Goal: Task Accomplishment & Management: Complete application form

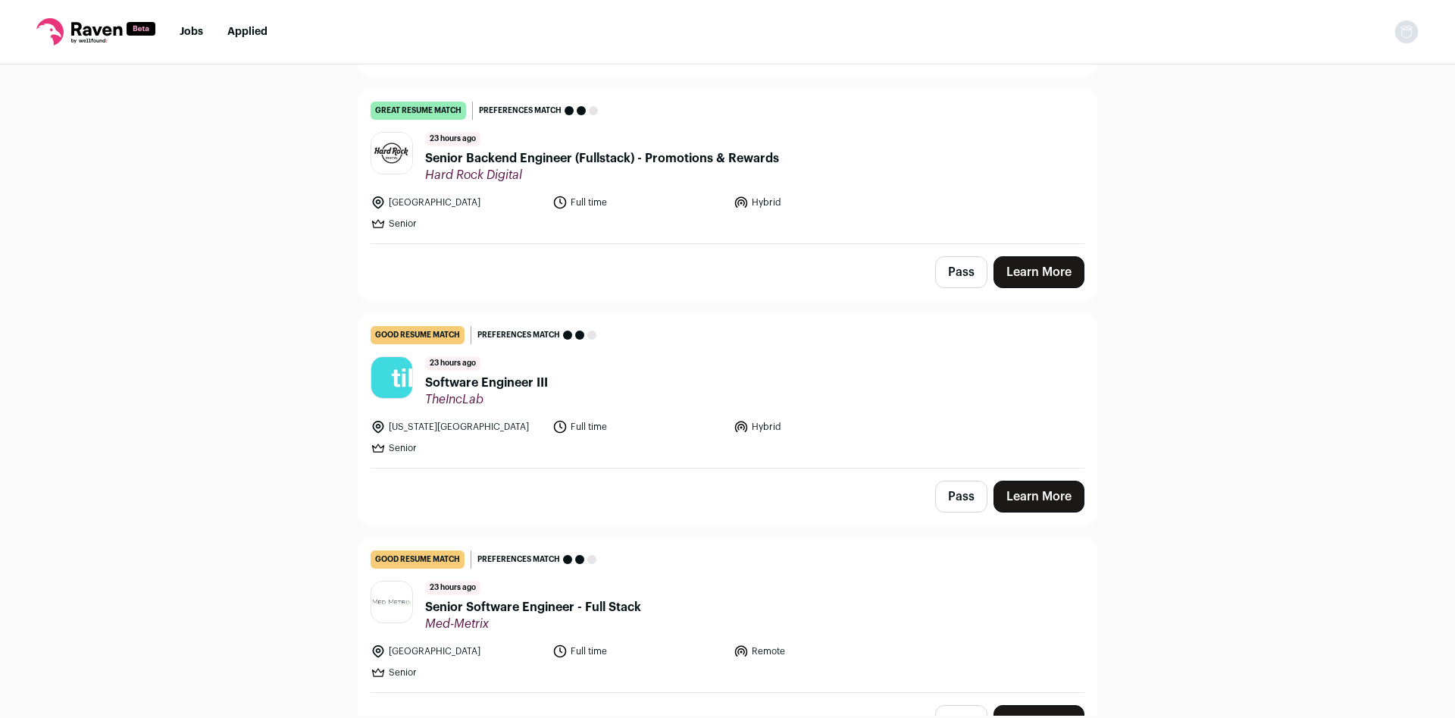
scroll to position [1201, 0]
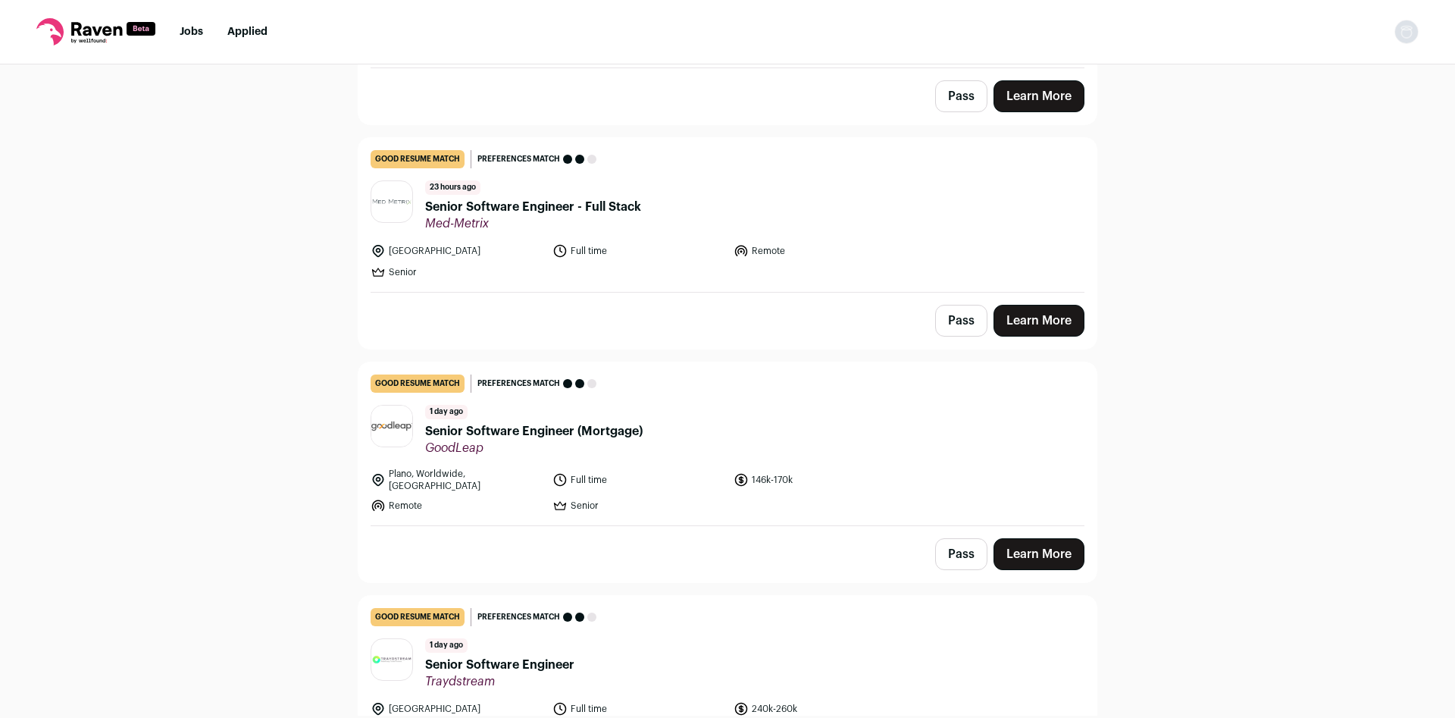
click at [524, 211] on span "Senior Software Engineer - Full Stack" at bounding box center [533, 207] width 216 height 18
click at [553, 435] on span "Senior Software Engineer (Mortgage)" at bounding box center [534, 431] width 218 height 18
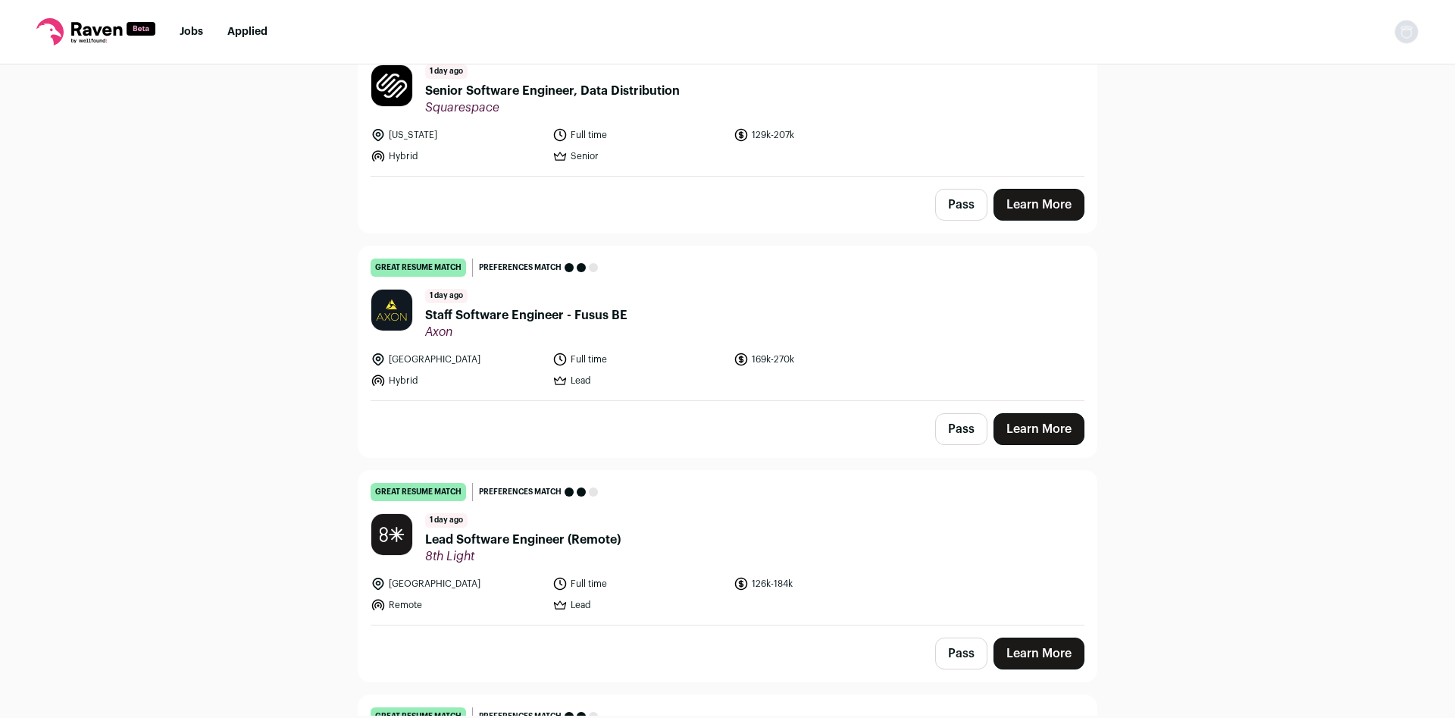
scroll to position [2001, 0]
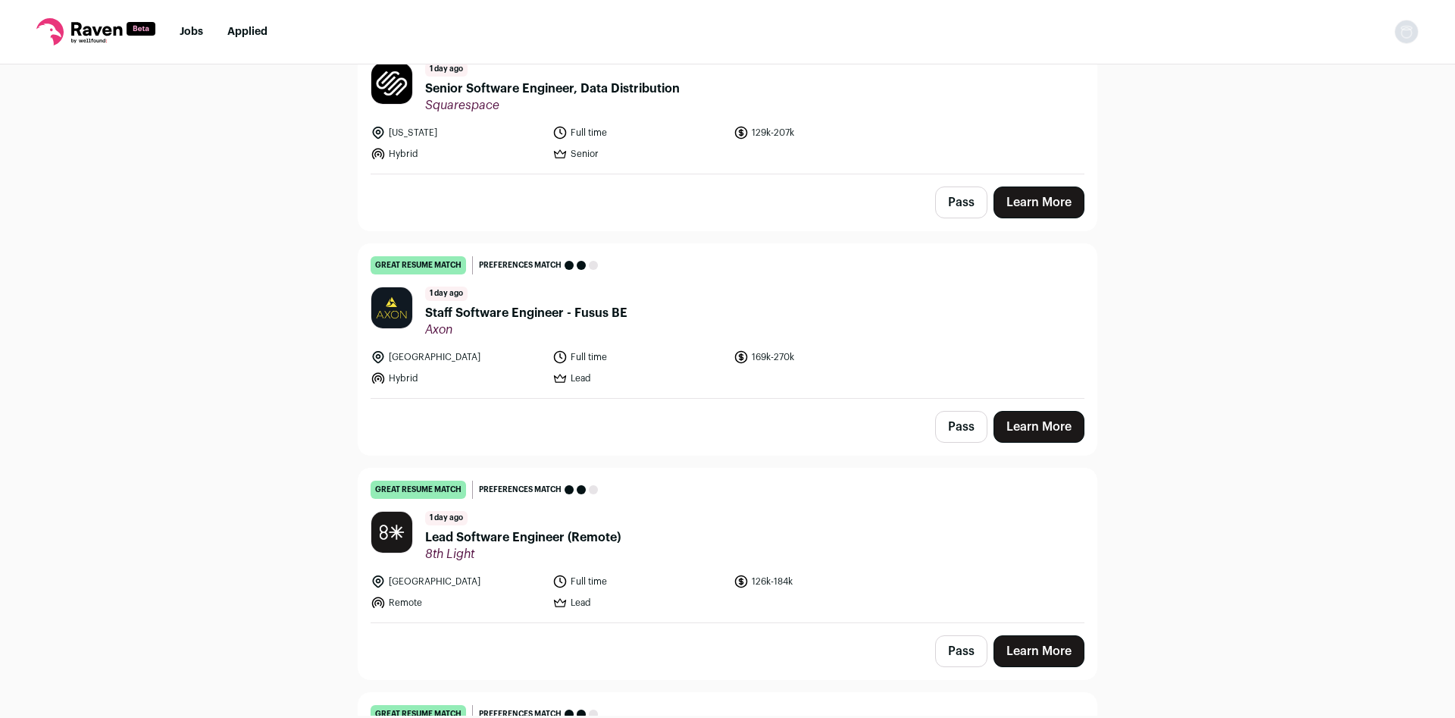
click at [551, 528] on span "Lead Software Engineer (Remote)" at bounding box center [523, 537] width 196 height 18
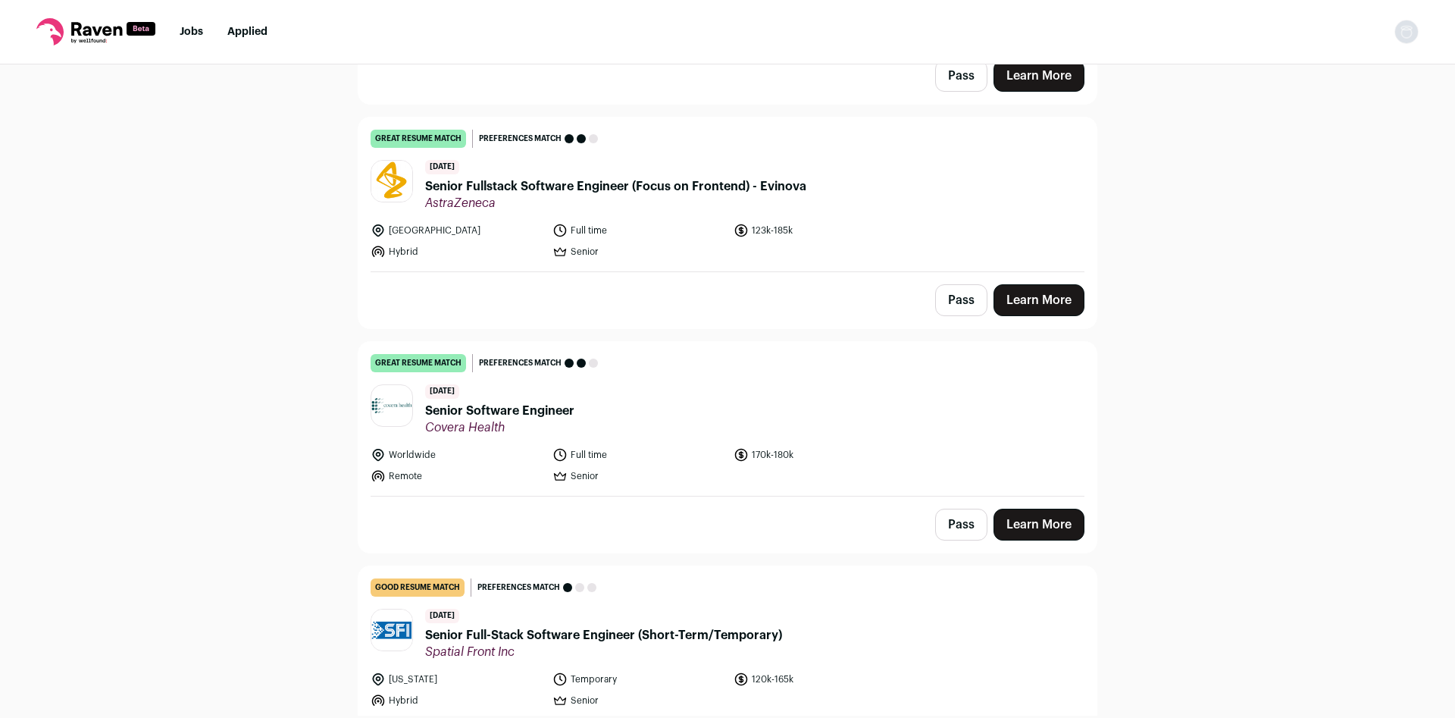
scroll to position [4402, 0]
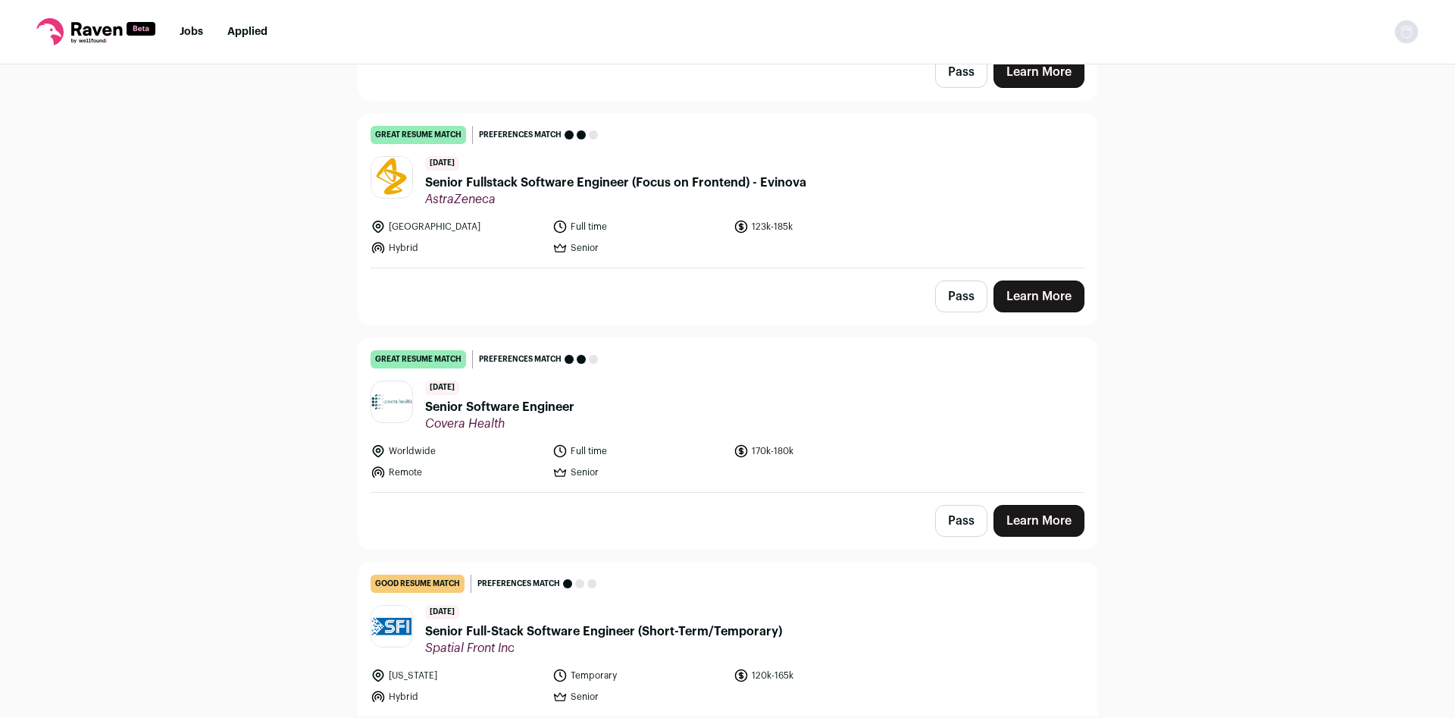
click at [537, 398] on span "Senior Software Engineer" at bounding box center [499, 407] width 149 height 18
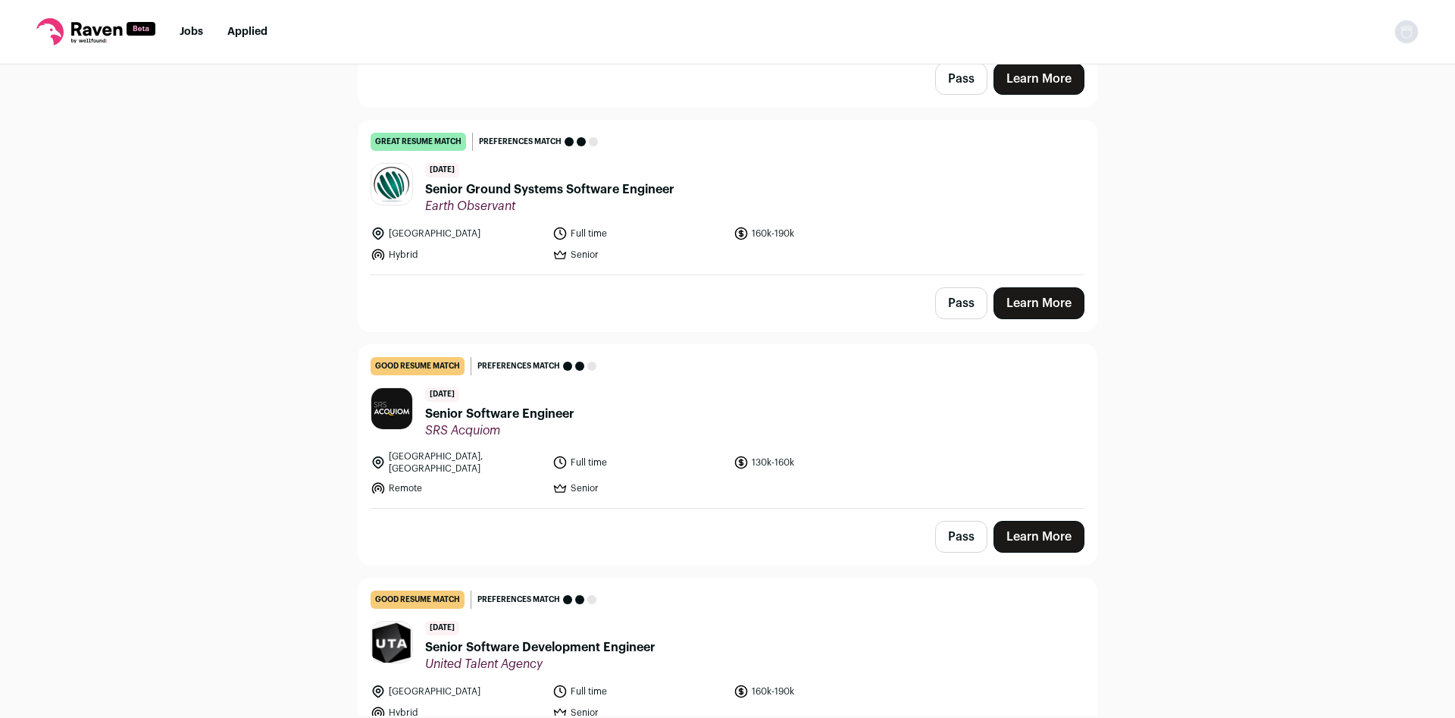
scroll to position [5102, 0]
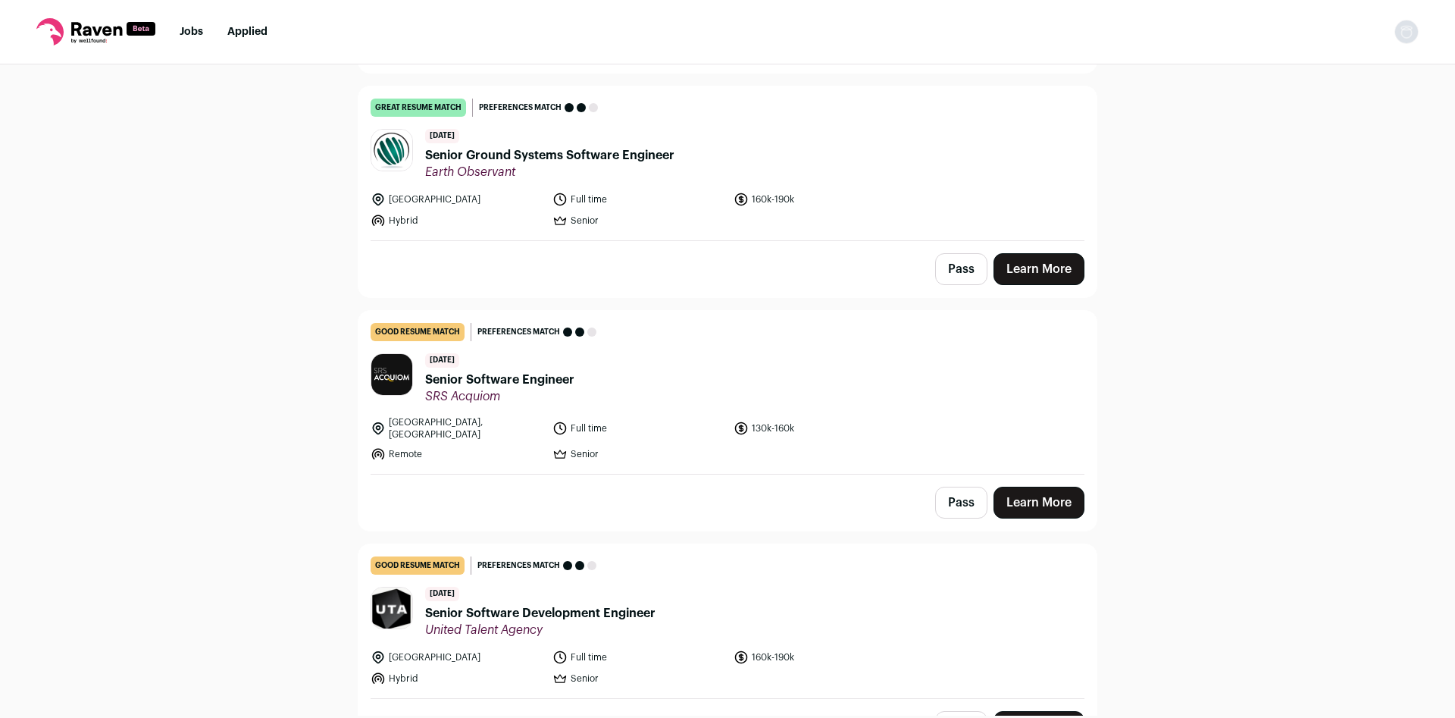
click at [549, 357] on div "2 days ago Senior Software Engineer SRS Acquiom" at bounding box center [499, 378] width 149 height 51
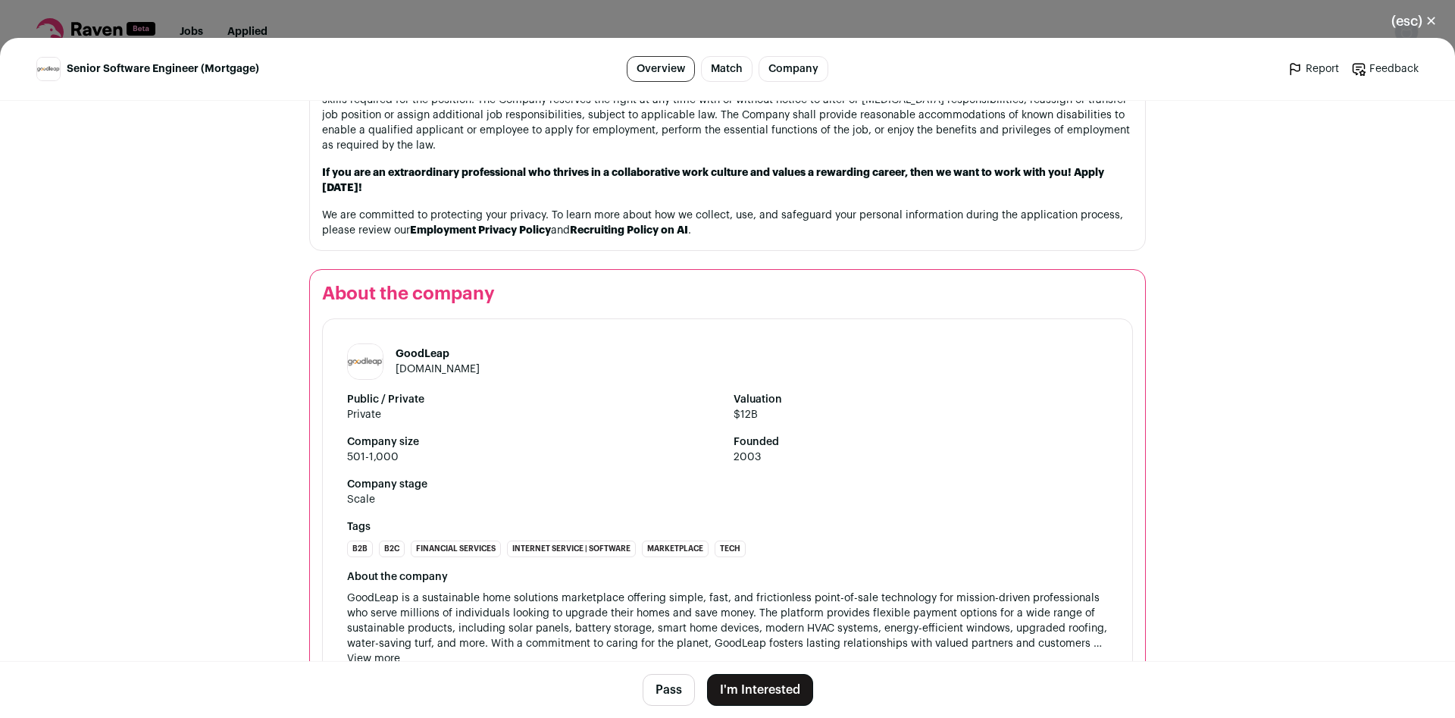
scroll to position [1701, 0]
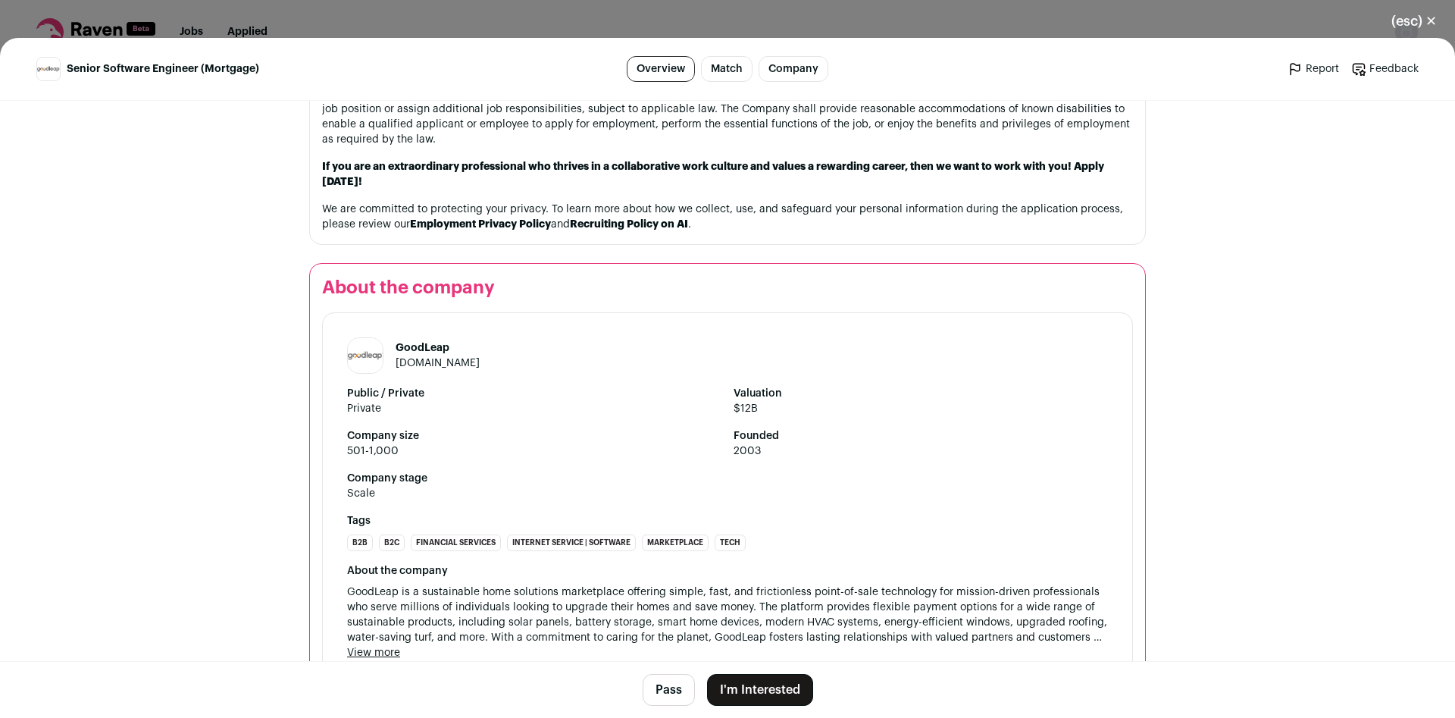
click at [766, 677] on button "I'm Interested" at bounding box center [760, 690] width 106 height 32
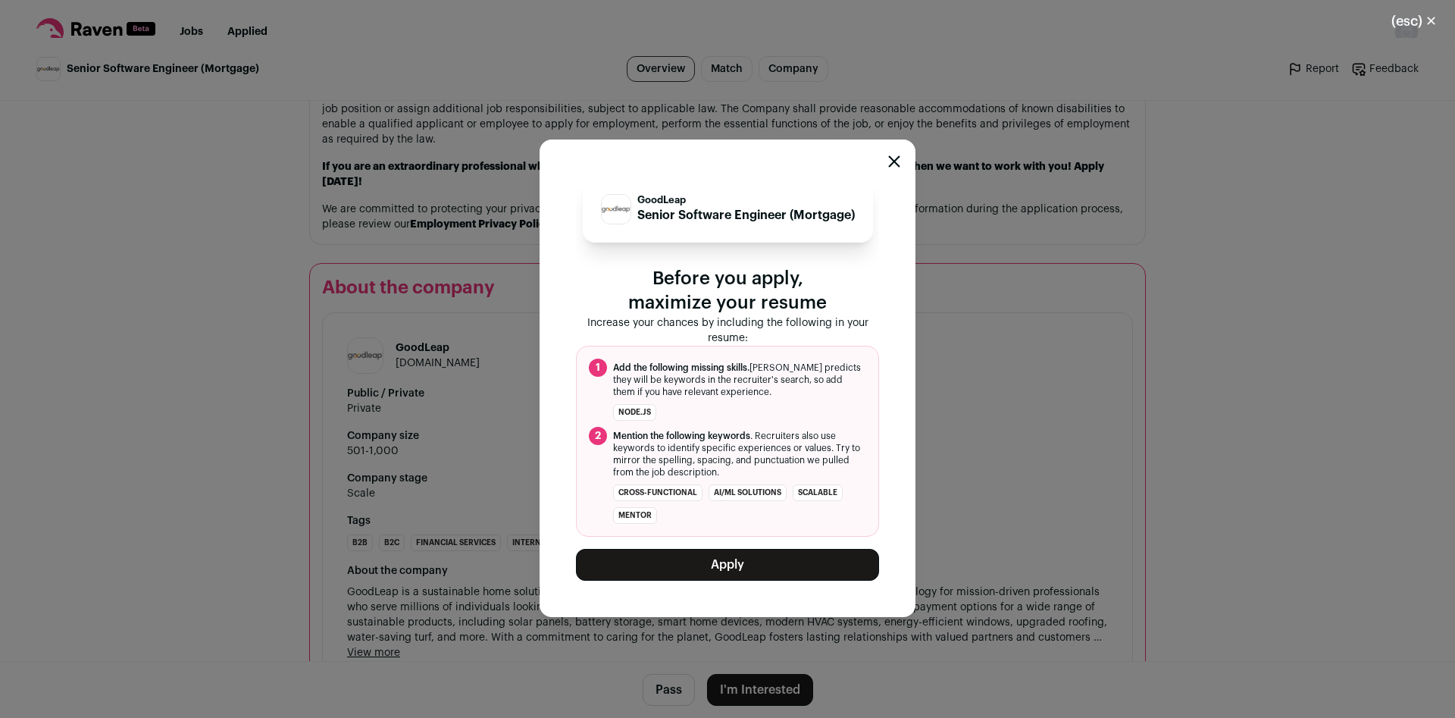
click at [747, 562] on button "Apply" at bounding box center [727, 565] width 303 height 32
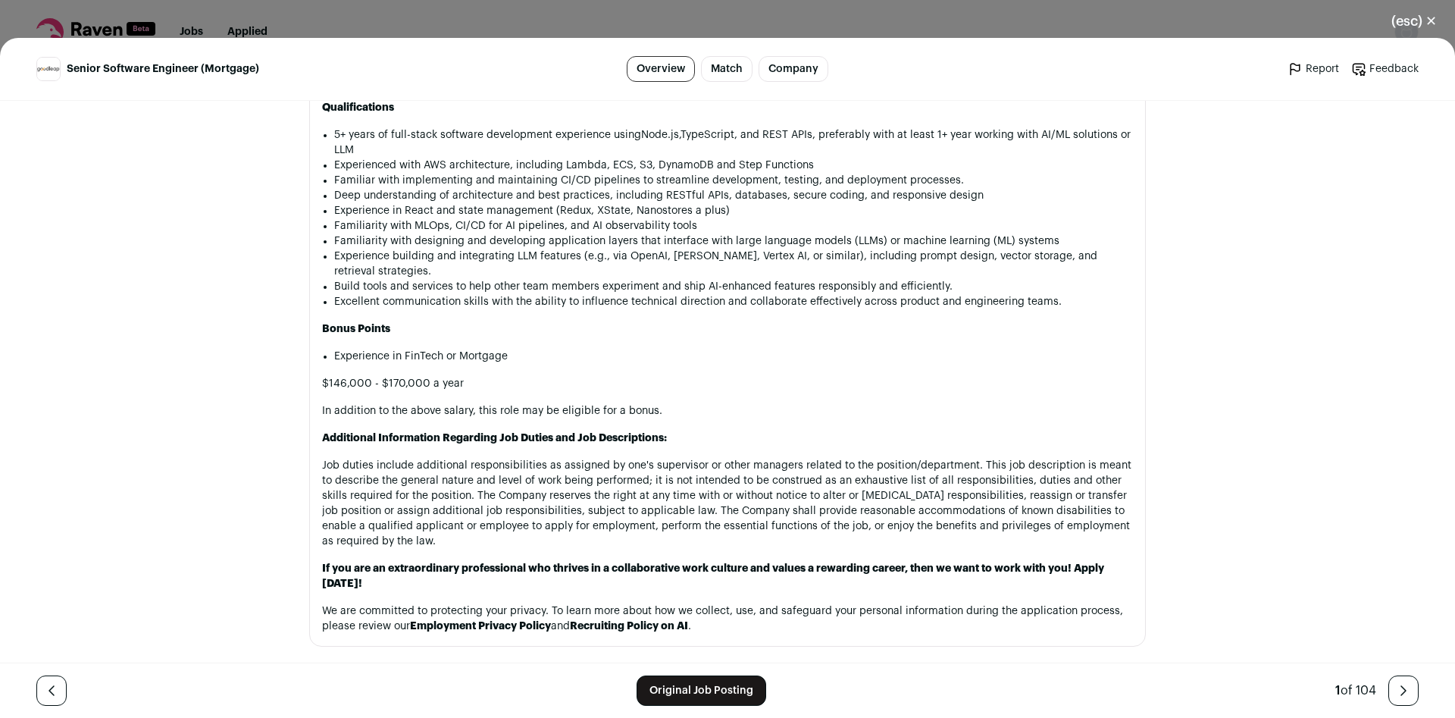
scroll to position [1401, 0]
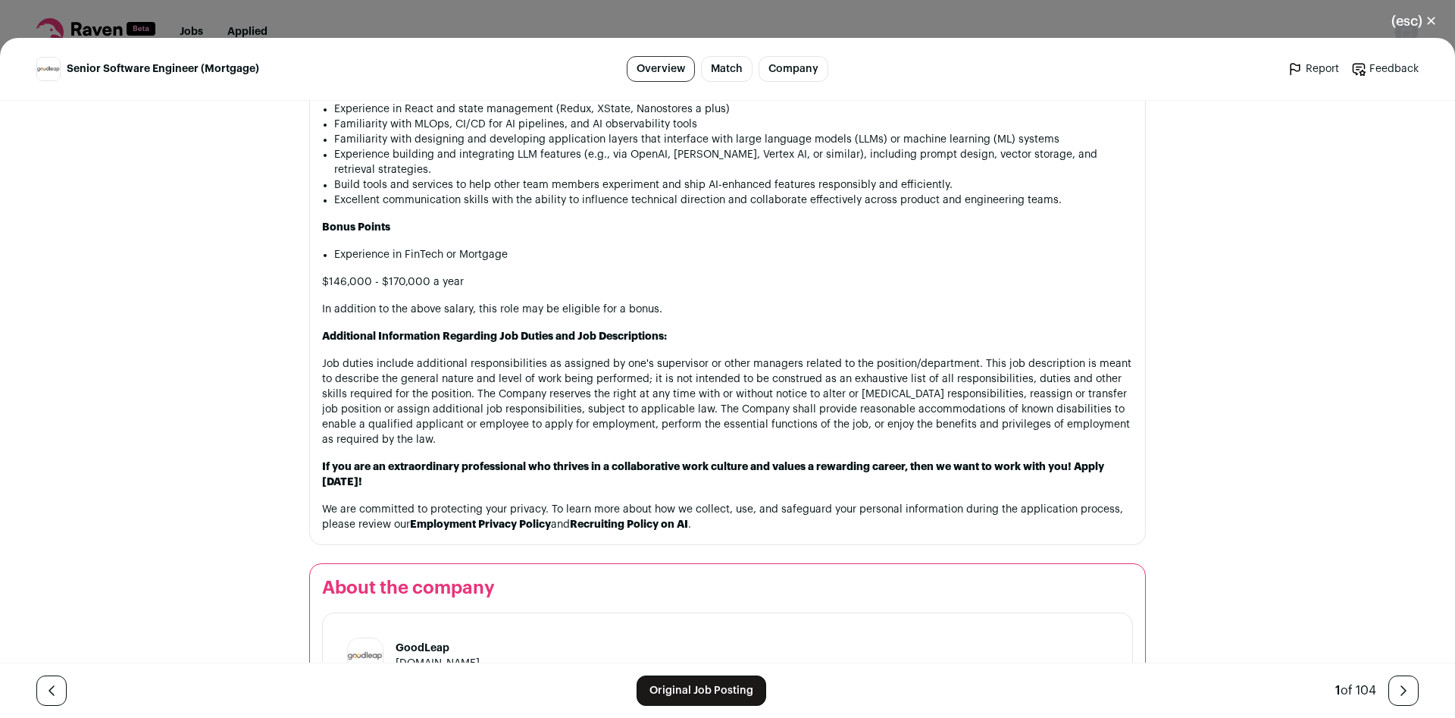
click at [672, 530] on strong "Recruiting Policy on AI" at bounding box center [629, 524] width 118 height 11
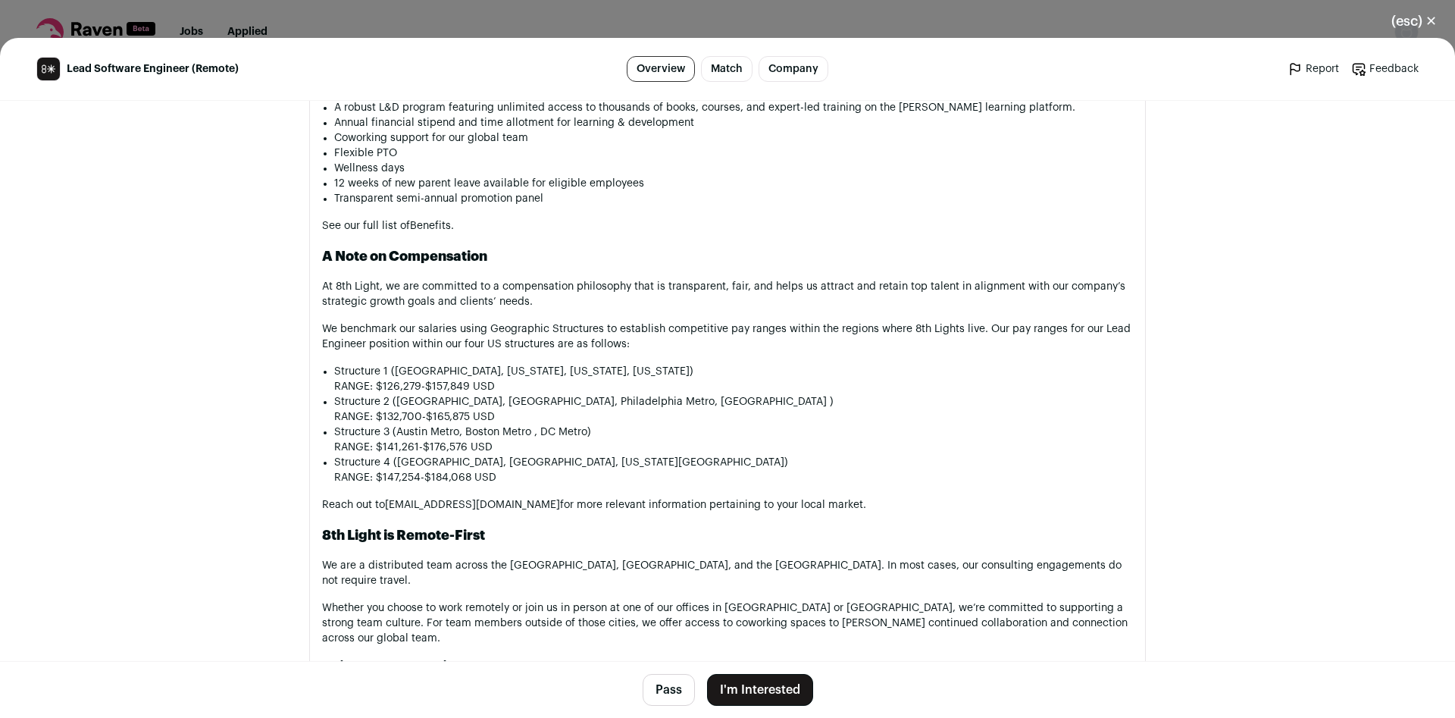
scroll to position [1970, 0]
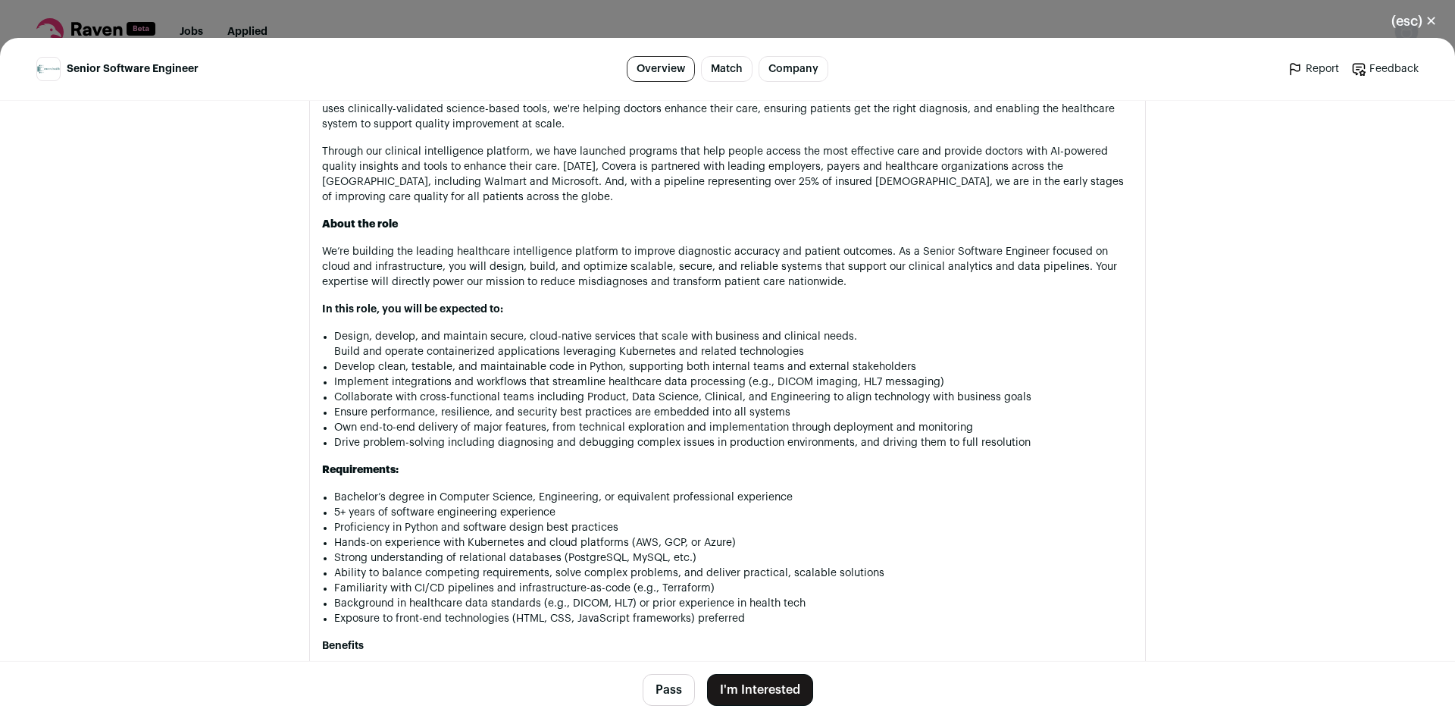
scroll to position [1000, 0]
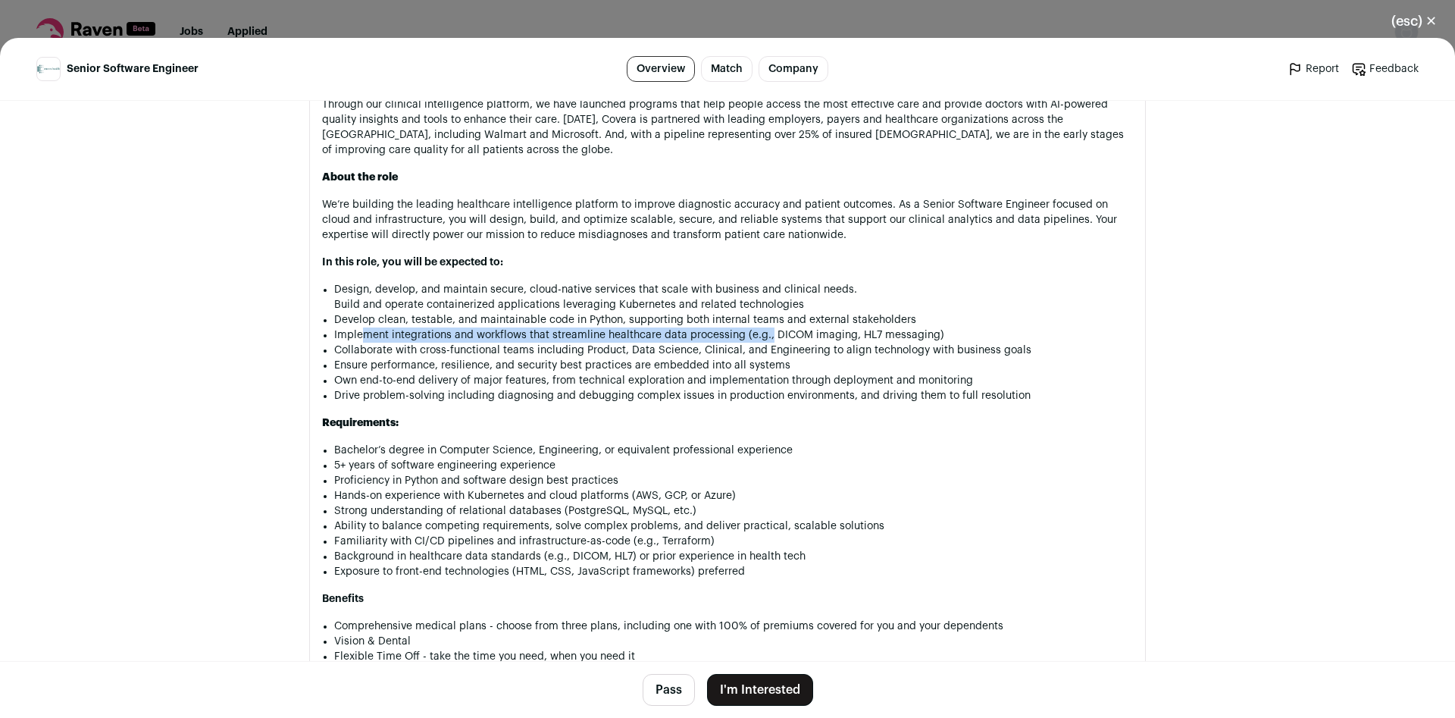
drag, startPoint x: 368, startPoint y: 337, endPoint x: 773, endPoint y: 336, distance: 405.5
click at [771, 337] on li "Implement integrations and workflows that streamline healthcare data processing…" at bounding box center [733, 334] width 799 height 15
click at [773, 336] on li "Implement integrations and workflows that streamline healthcare data processing…" at bounding box center [733, 334] width 799 height 15
drag, startPoint x: 581, startPoint y: 343, endPoint x: 686, endPoint y: 341, distance: 105.4
click at [686, 341] on li "Implement integrations and workflows that streamline healthcare data processing…" at bounding box center [733, 334] width 799 height 15
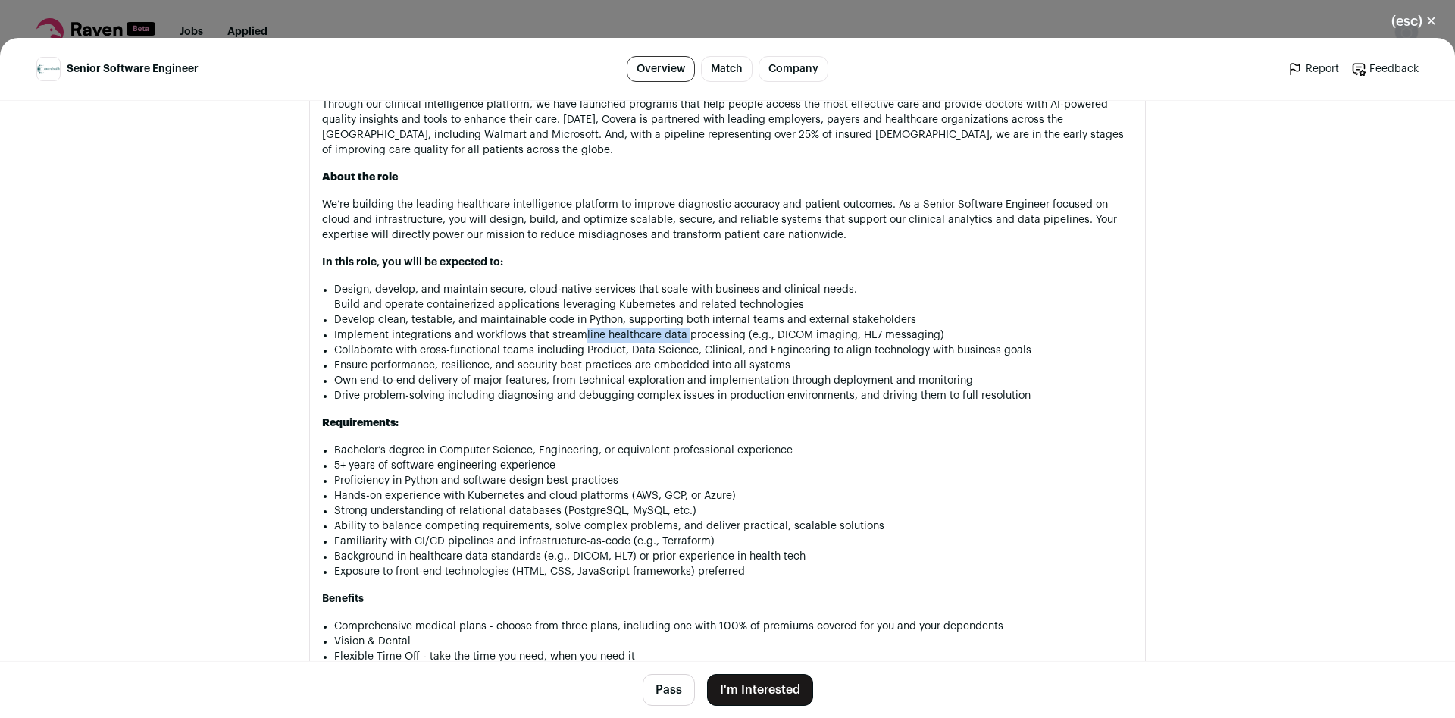
click at [686, 341] on li "Implement integrations and workflows that streamline healthcare data processing…" at bounding box center [733, 334] width 799 height 15
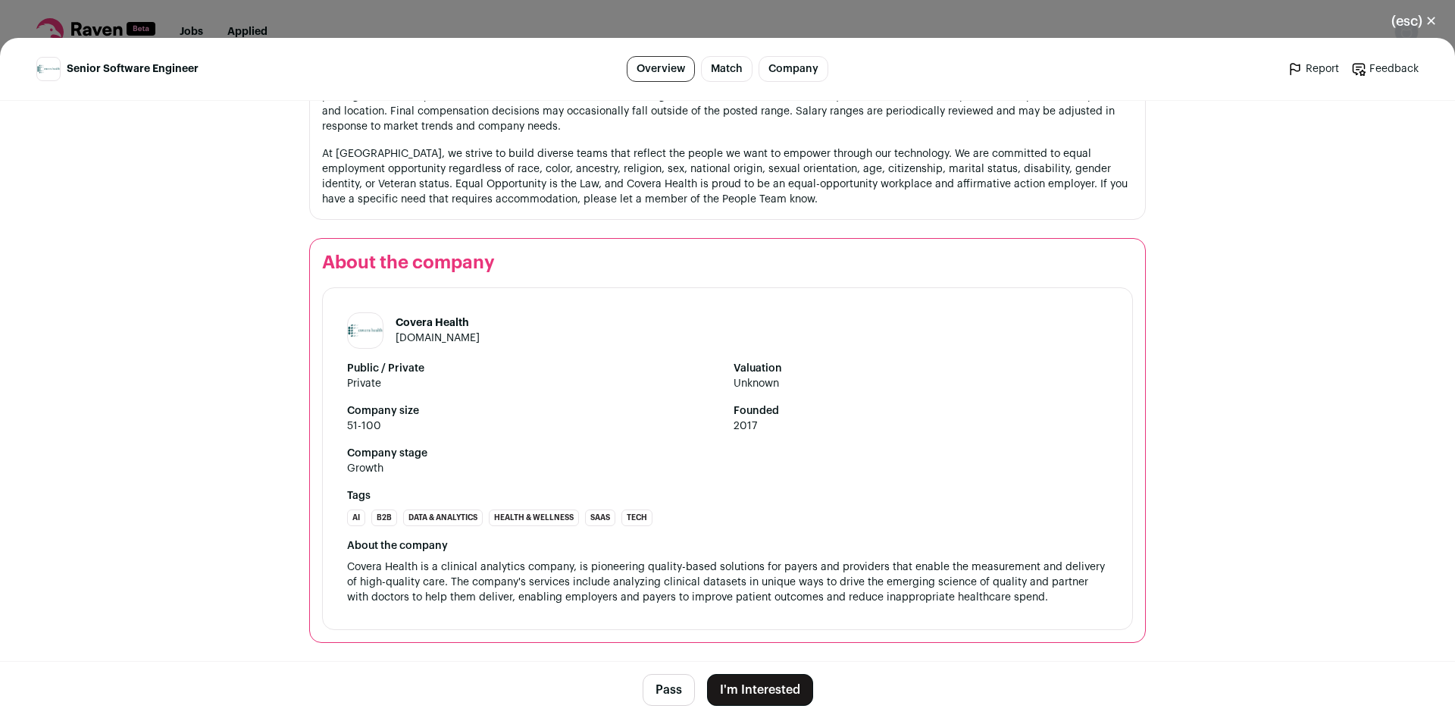
scroll to position [1691, 0]
click at [755, 689] on button "I'm Interested" at bounding box center [760, 690] width 106 height 32
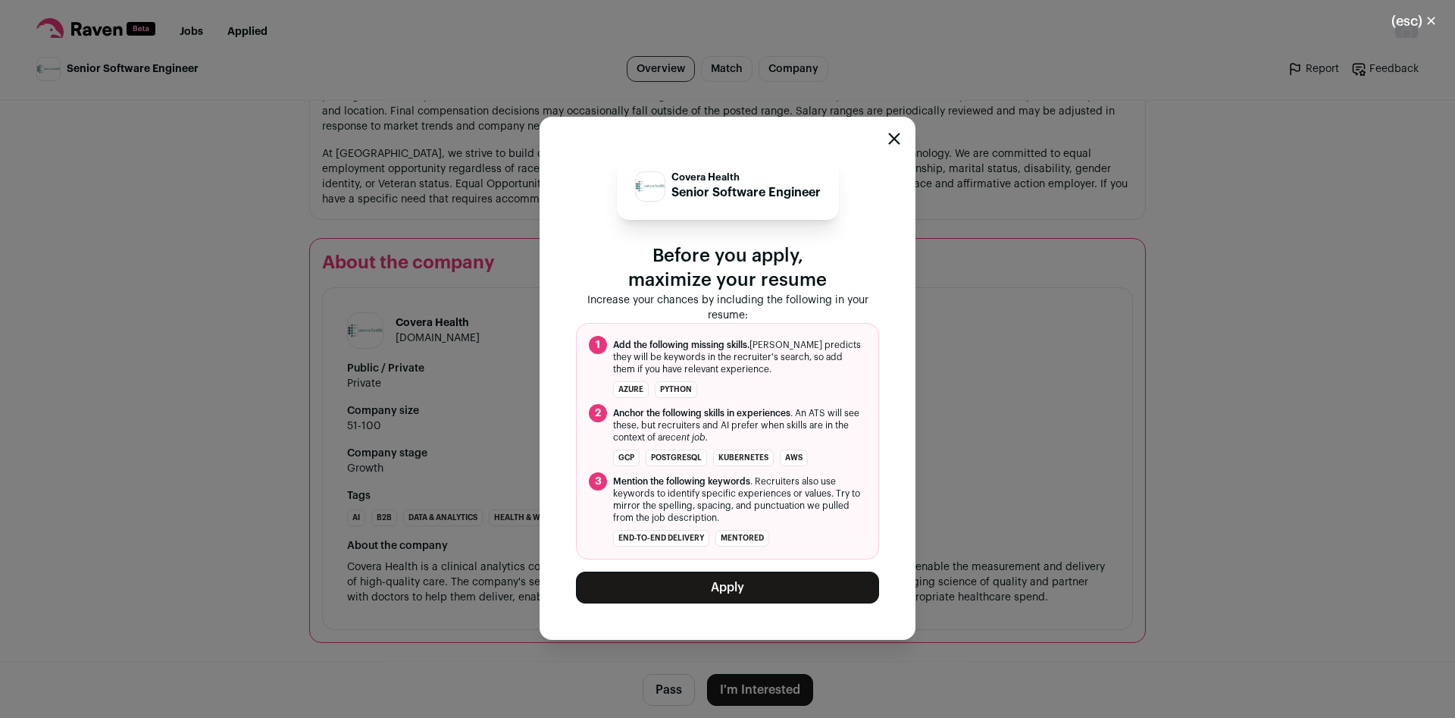
click at [754, 585] on button "Apply" at bounding box center [727, 587] width 303 height 32
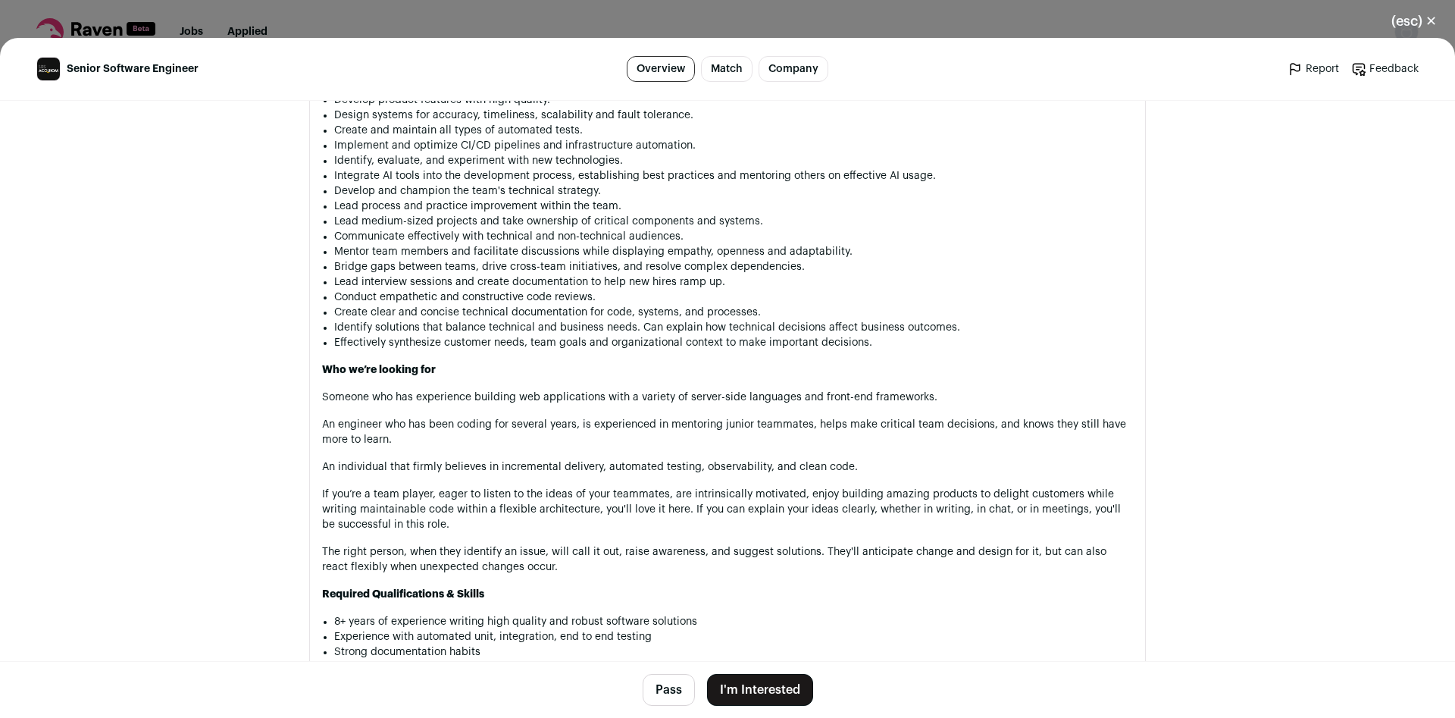
scroll to position [1401, 0]
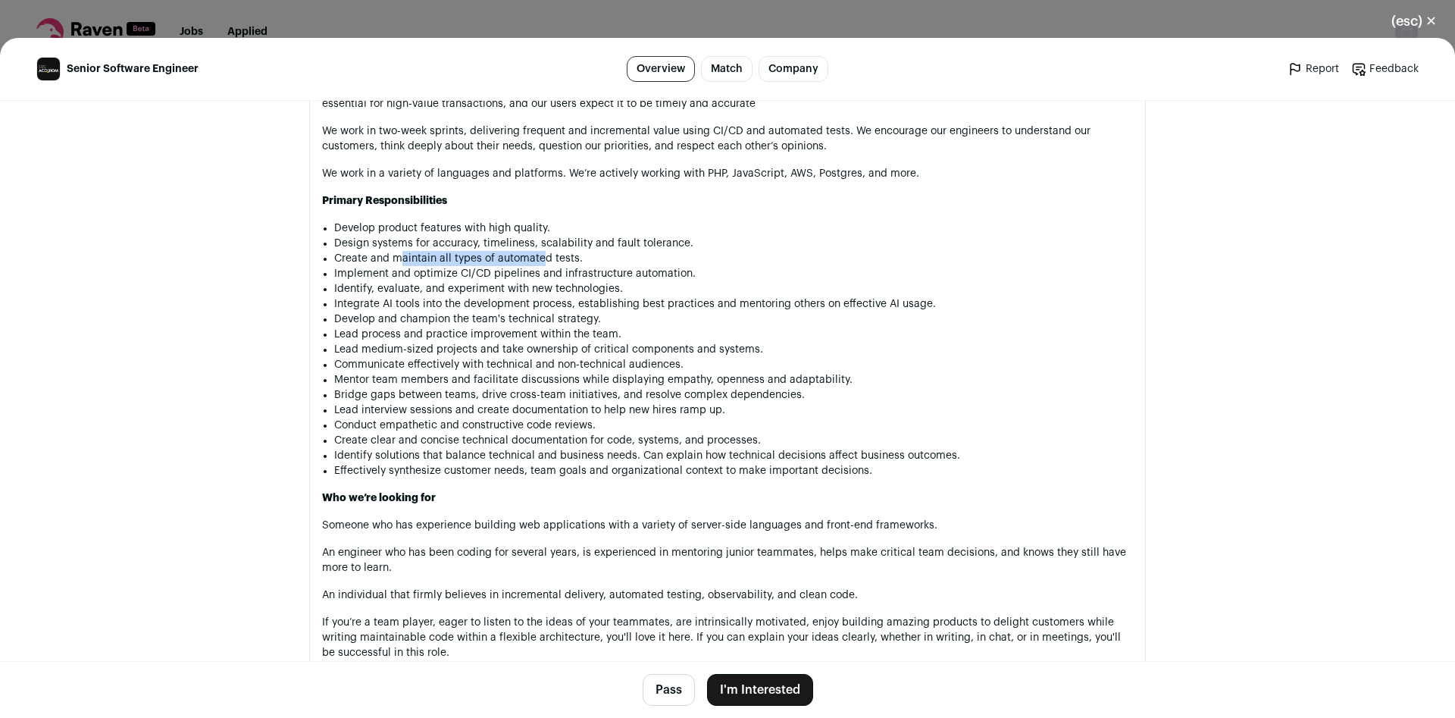
drag, startPoint x: 399, startPoint y: 264, endPoint x: 546, endPoint y: 258, distance: 147.1
click at [546, 258] on li "Create and maintain all types of automated tests." at bounding box center [733, 258] width 799 height 15
click at [556, 259] on li "Create and maintain all types of automated tests." at bounding box center [733, 258] width 799 height 15
drag, startPoint x: 556, startPoint y: 259, endPoint x: 424, endPoint y: 265, distance: 132.0
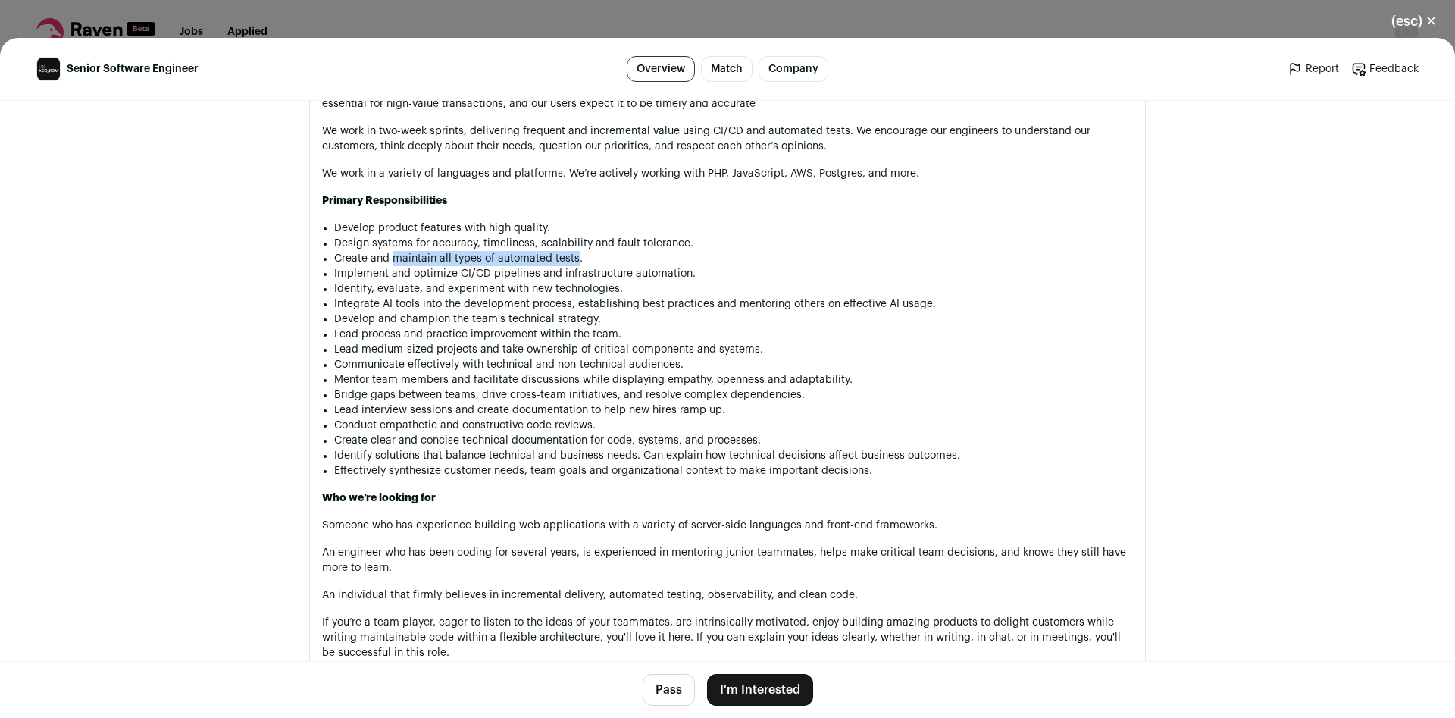
click at [424, 265] on li "Create and maintain all types of automated tests." at bounding box center [733, 258] width 799 height 15
click at [358, 260] on li "Create and maintain all types of automated tests." at bounding box center [733, 258] width 799 height 15
drag, startPoint x: 358, startPoint y: 260, endPoint x: 571, endPoint y: 261, distance: 213.7
click at [571, 261] on li "Create and maintain all types of automated tests." at bounding box center [733, 258] width 799 height 15
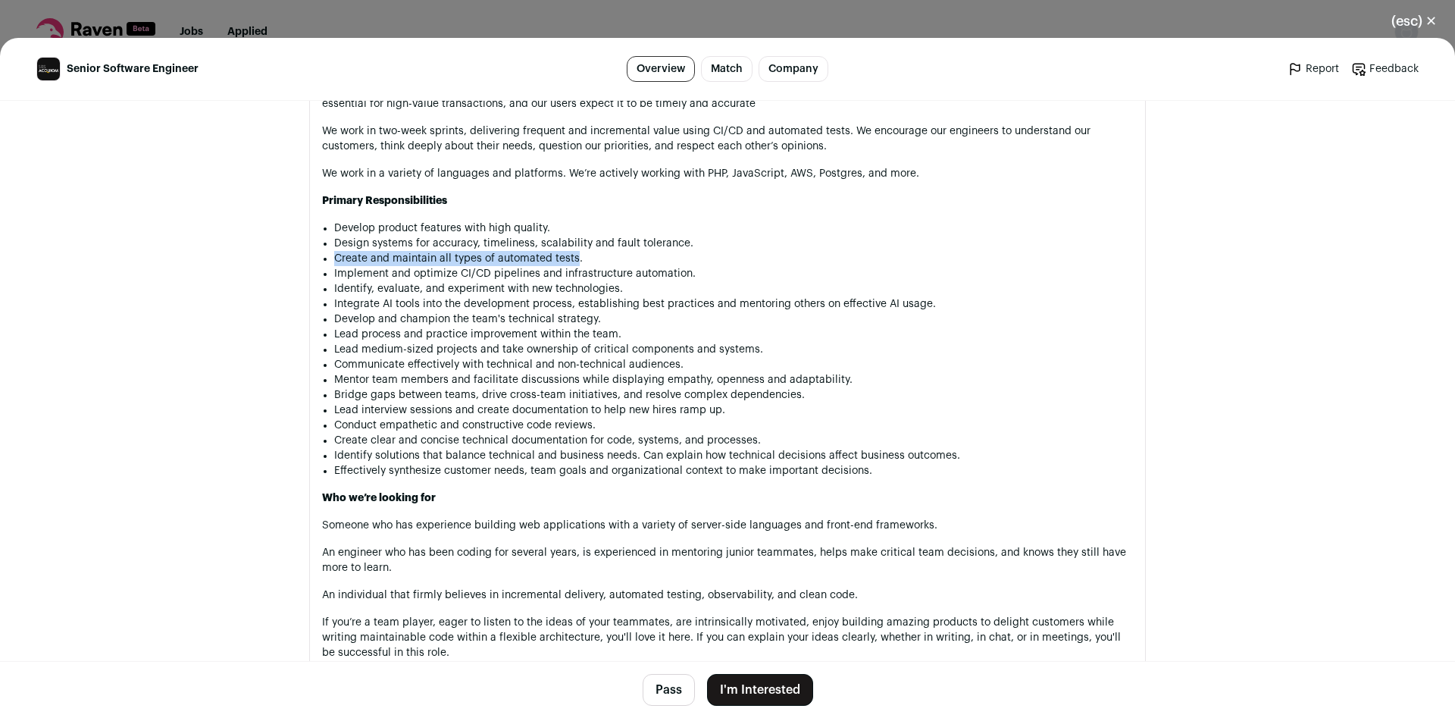
click at [571, 261] on li "Create and maintain all types of automated tests." at bounding box center [733, 258] width 799 height 15
drag, startPoint x: 375, startPoint y: 242, endPoint x: 634, endPoint y: 241, distance: 258.4
click at [634, 241] on li "Design systems for accuracy, timeliness, scalability and fault tolerance." at bounding box center [733, 243] width 799 height 15
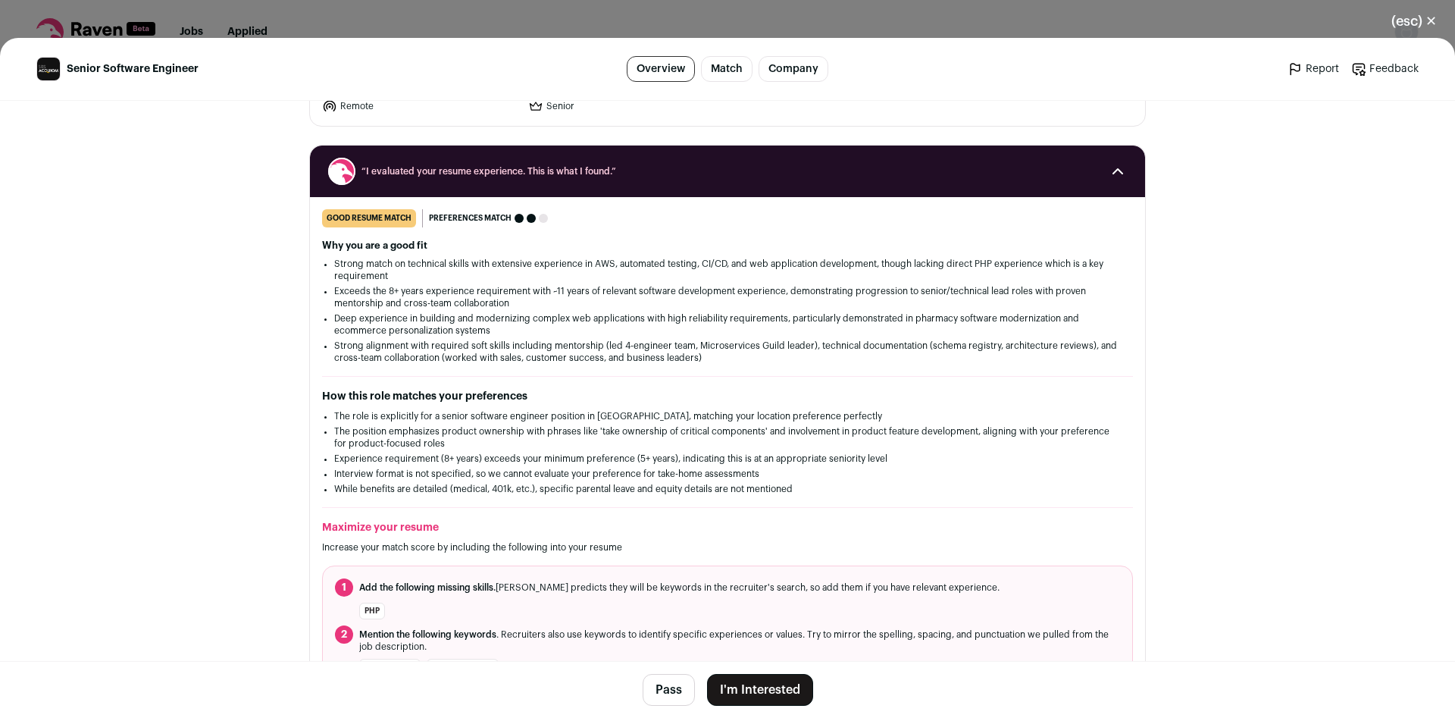
scroll to position [0, 0]
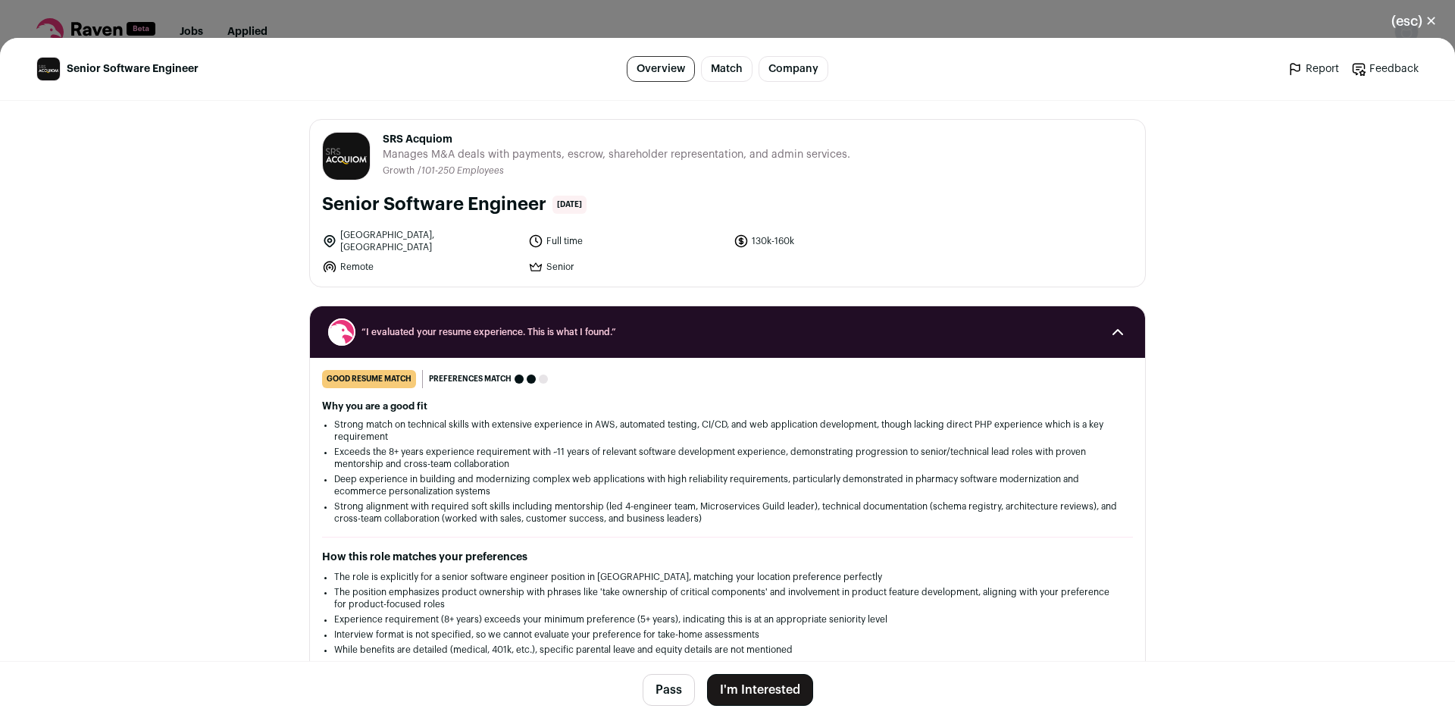
click at [775, 680] on button "I'm Interested" at bounding box center [760, 690] width 106 height 32
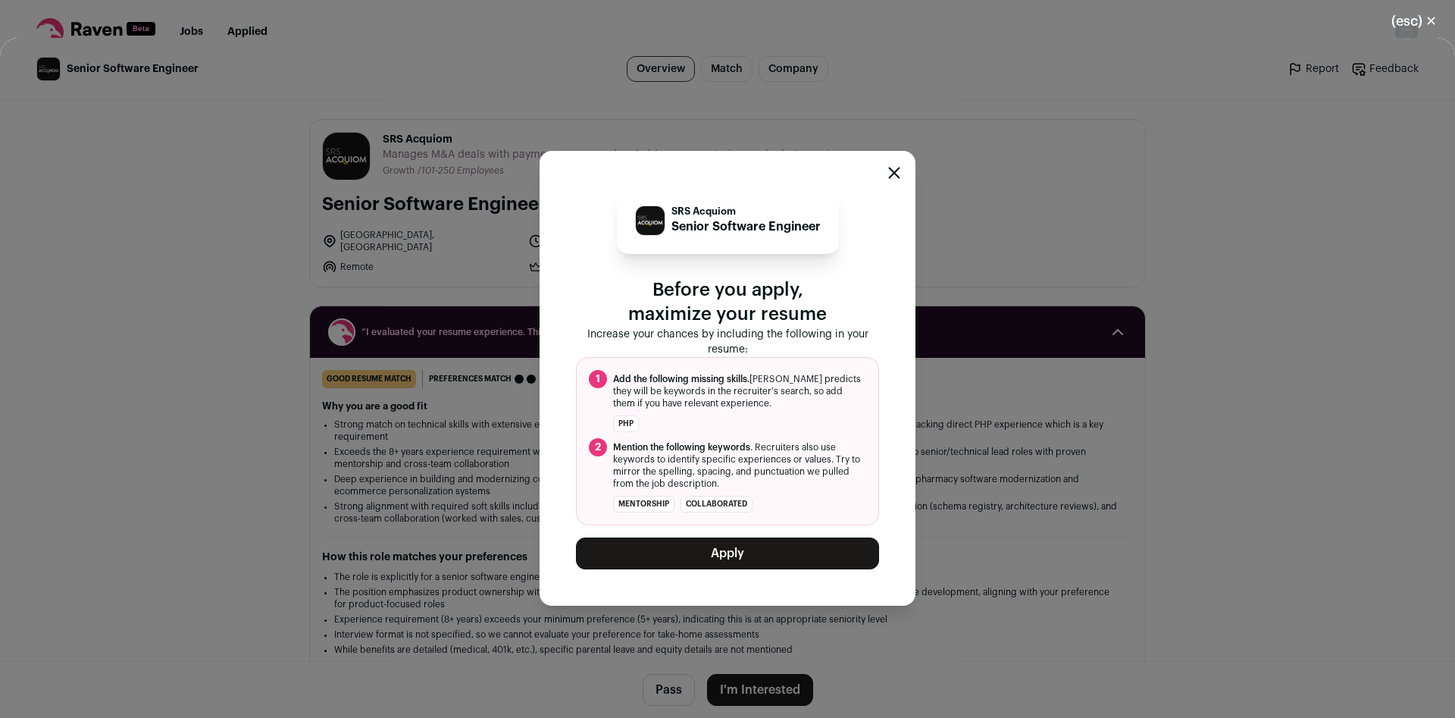
click at [783, 553] on button "Apply" at bounding box center [727, 553] width 303 height 32
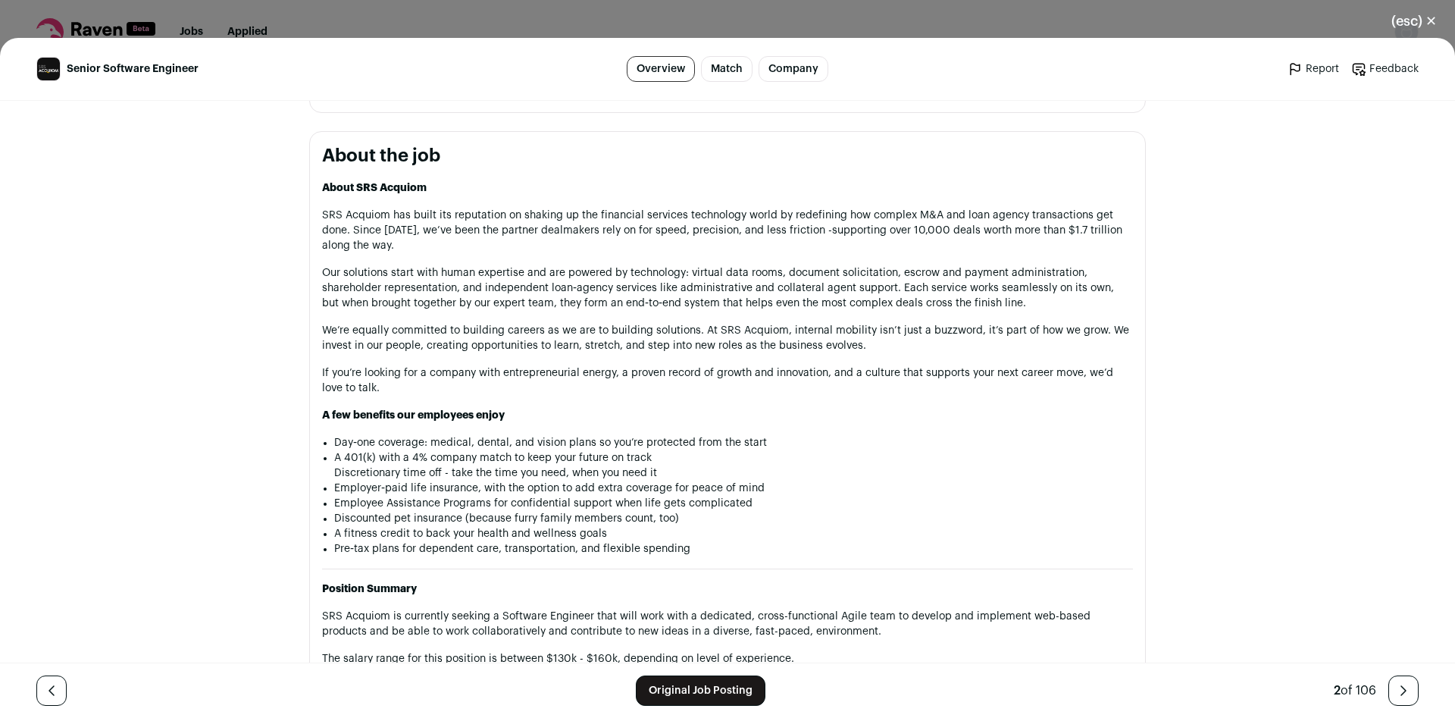
scroll to position [800, 0]
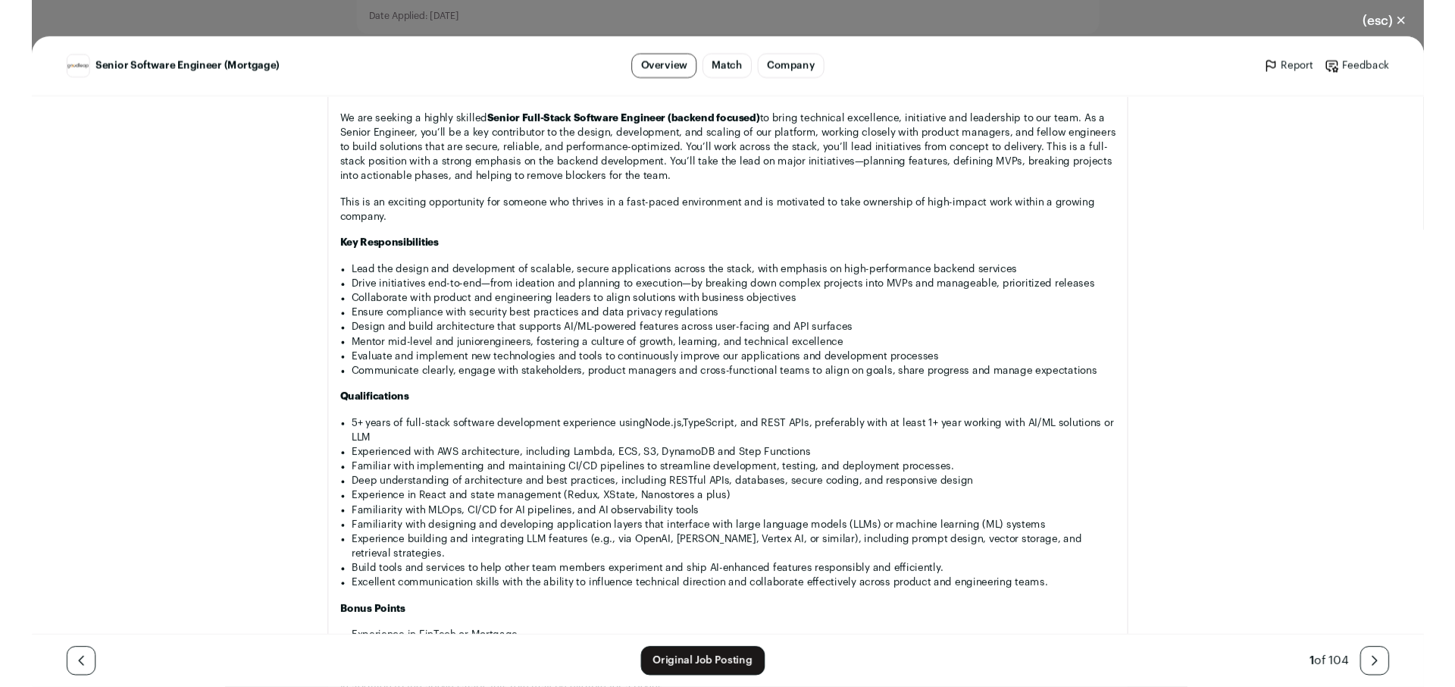
scroll to position [1201, 0]
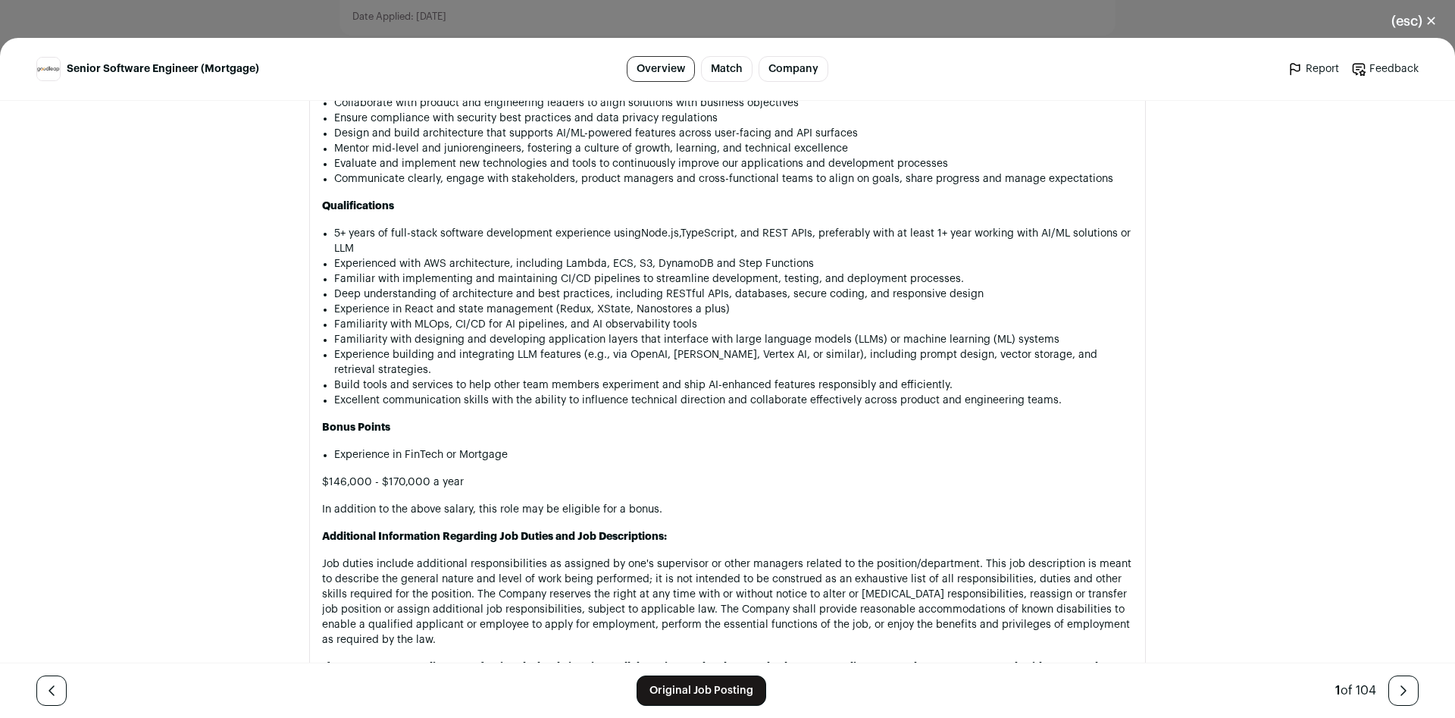
click at [230, 302] on div "Senior Software Engineer (Mortgage) Overview Match Company Report Feedback Repo…" at bounding box center [727, 378] width 1455 height 680
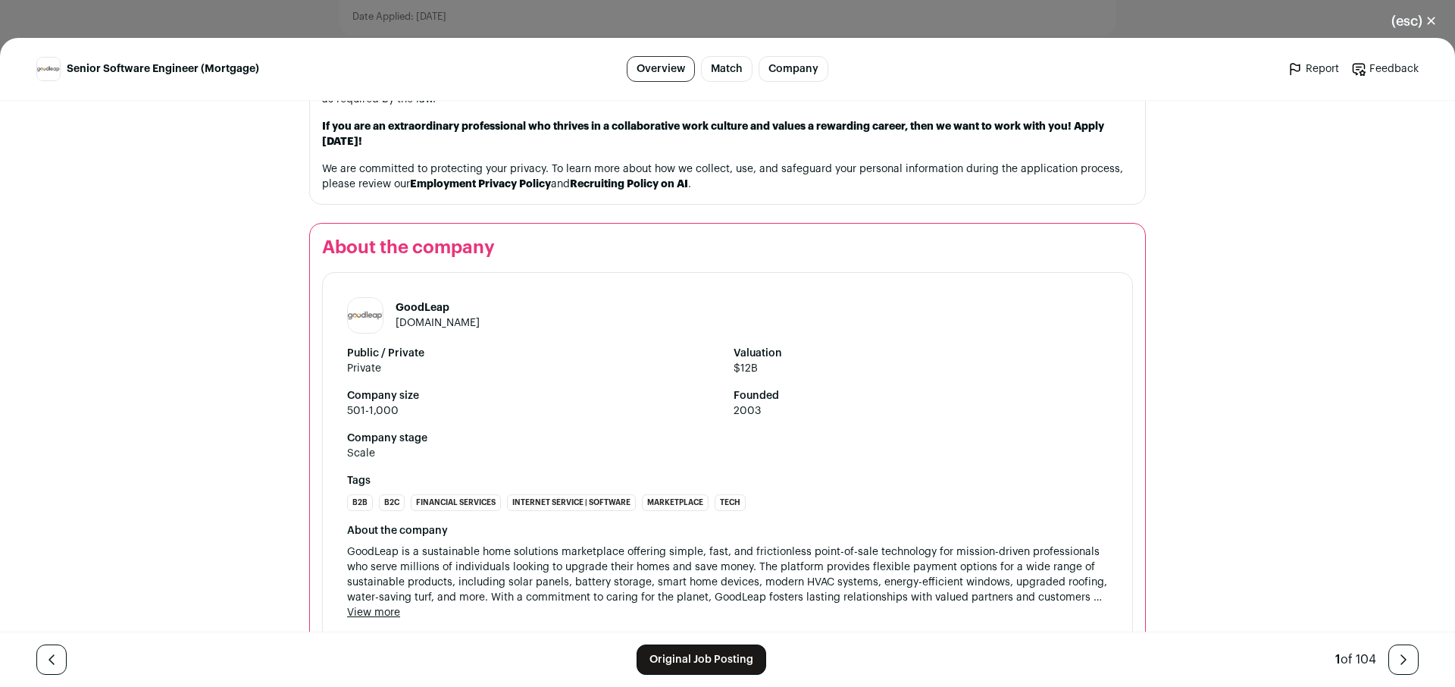
scroll to position [1801, 0]
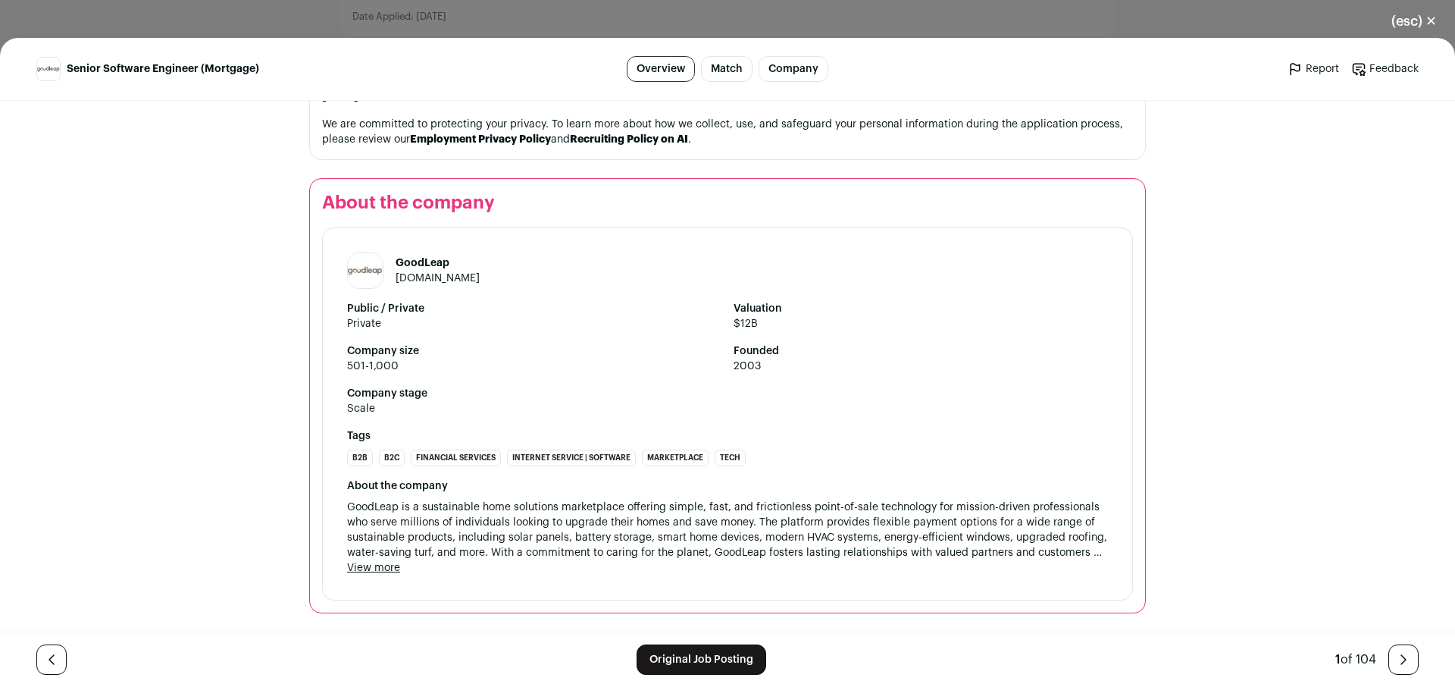
click at [383, 574] on button "View more" at bounding box center [373, 567] width 53 height 15
